Goal: Task Accomplishment & Management: Use online tool/utility

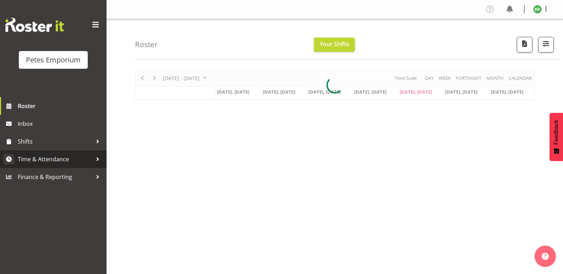
click at [64, 168] on link "Time & Attendance" at bounding box center [53, 159] width 106 height 18
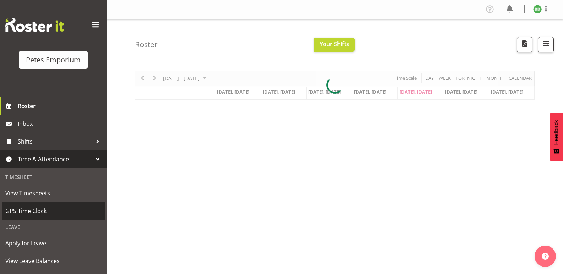
click at [45, 212] on span "GPS Time Clock" at bounding box center [53, 211] width 96 height 11
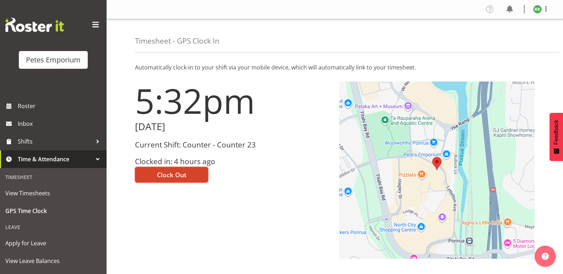
click at [177, 175] on span "Clock Out" at bounding box center [171, 174] width 29 height 9
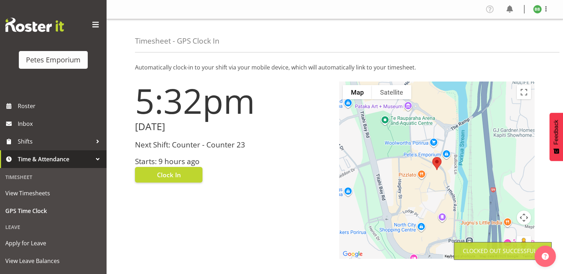
click at [534, 11] on img at bounding box center [537, 9] width 9 height 9
click at [506, 37] on link "Log Out" at bounding box center [516, 37] width 68 height 13
